Goal: Navigation & Orientation: Find specific page/section

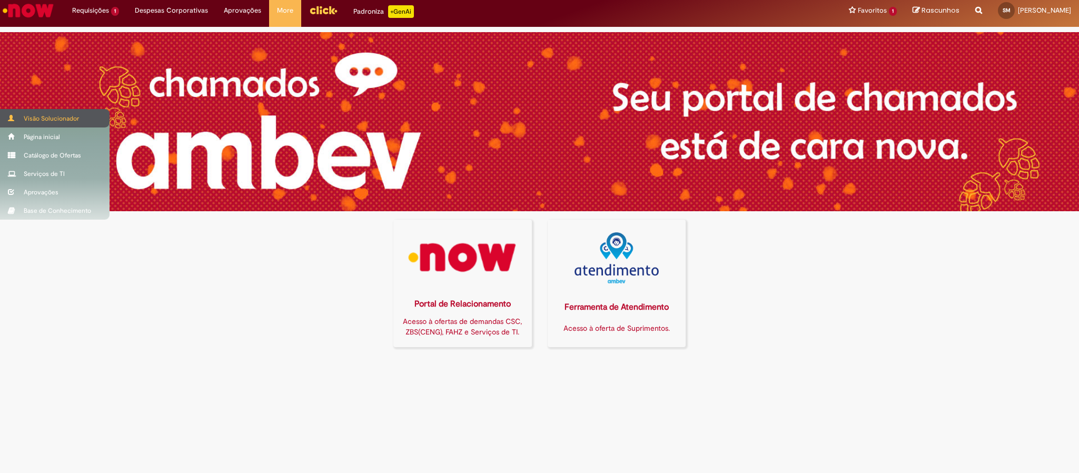
click at [46, 116] on div "Visão Solucionador" at bounding box center [55, 118] width 110 height 18
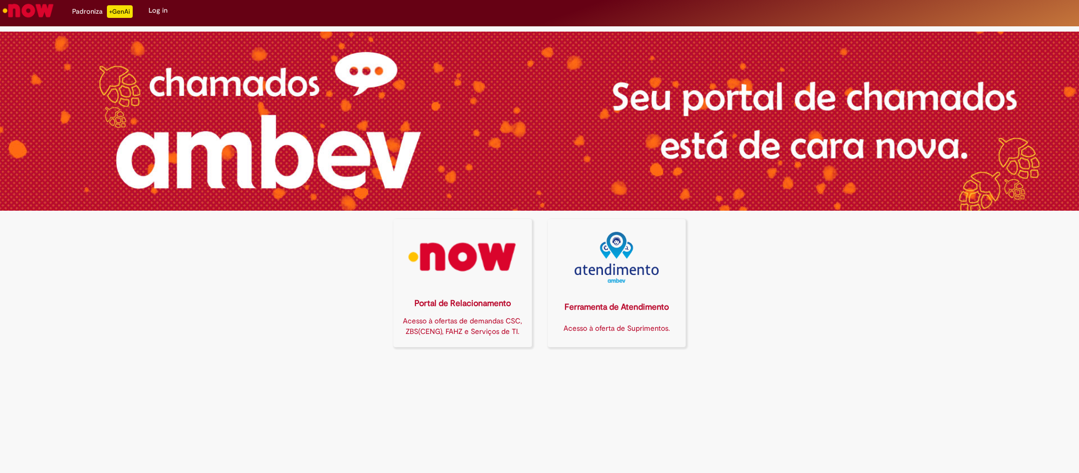
click at [444, 261] on img at bounding box center [462, 257] width 125 height 51
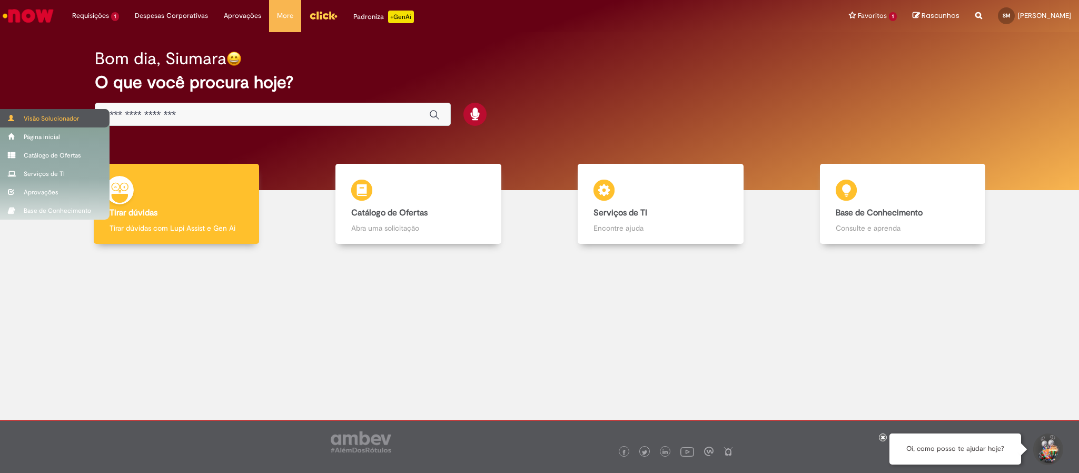
click at [55, 112] on div "Visão Solucionador" at bounding box center [55, 118] width 110 height 18
